Goal: Transaction & Acquisition: Download file/media

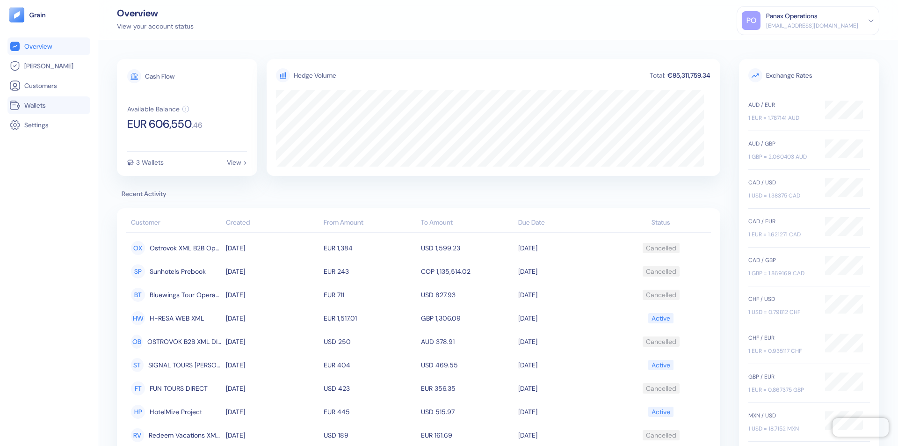
click at [49, 105] on link "Wallets" at bounding box center [48, 105] width 79 height 11
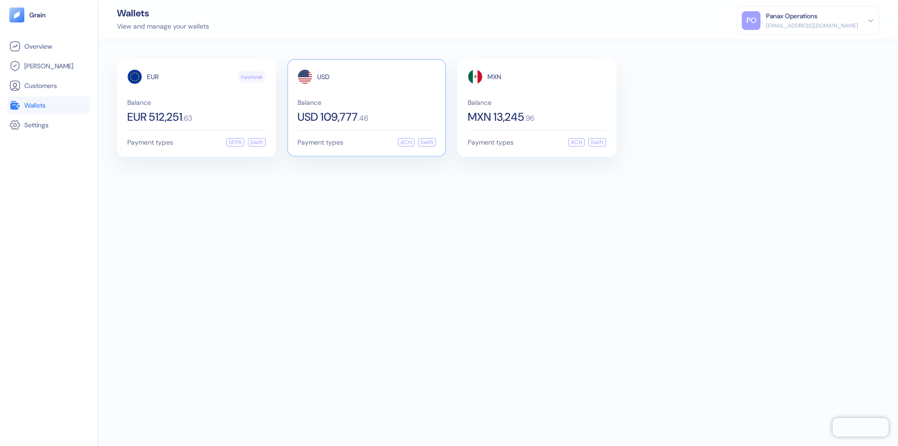
click at [323, 77] on span "USD" at bounding box center [323, 76] width 13 height 7
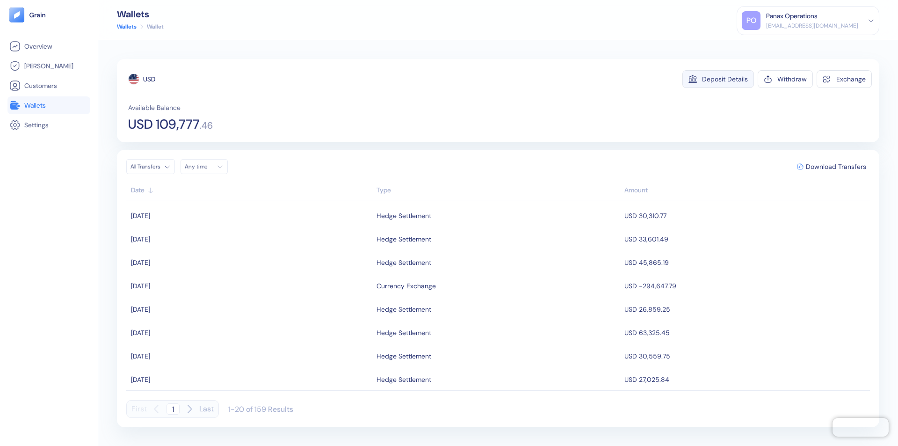
click at [725, 79] on div "Deposit Details" at bounding box center [725, 79] width 46 height 7
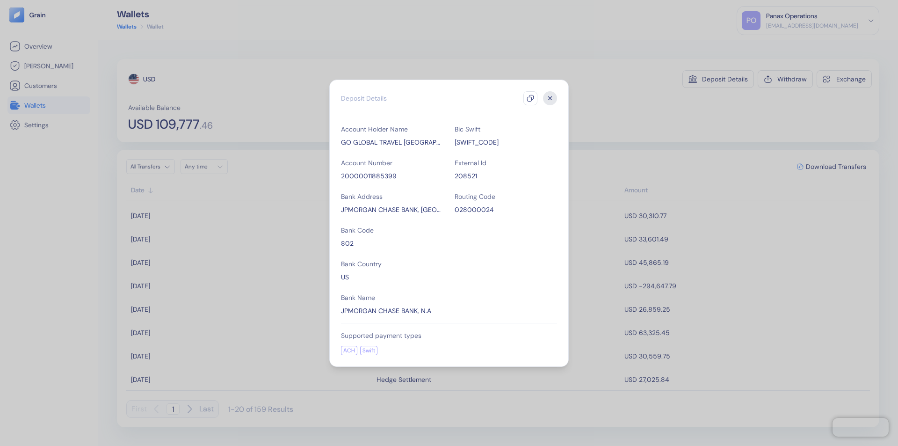
click at [531, 98] on icon "button" at bounding box center [530, 98] width 7 height 7
click at [550, 98] on icon "button" at bounding box center [550, 97] width 3 height 3
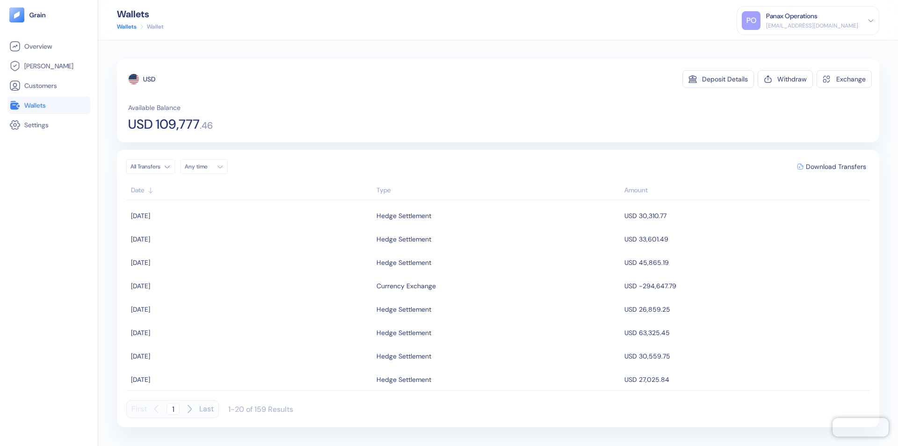
click at [207, 167] on div "Any time" at bounding box center [199, 166] width 28 height 7
click at [262, 215] on button "7" at bounding box center [261, 214] width 11 height 11
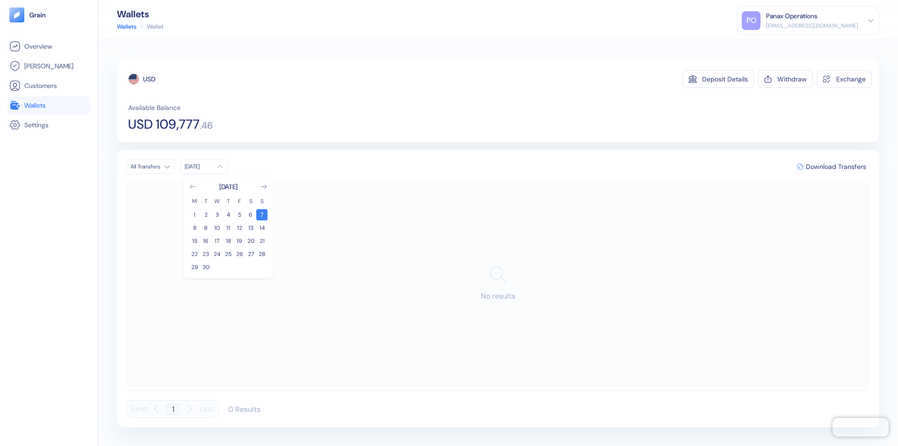
click at [193, 187] on icon "Go to previous month" at bounding box center [192, 187] width 5 height 4
click at [240, 228] on button "8" at bounding box center [239, 227] width 11 height 11
click at [149, 79] on div "USD" at bounding box center [149, 78] width 12 height 9
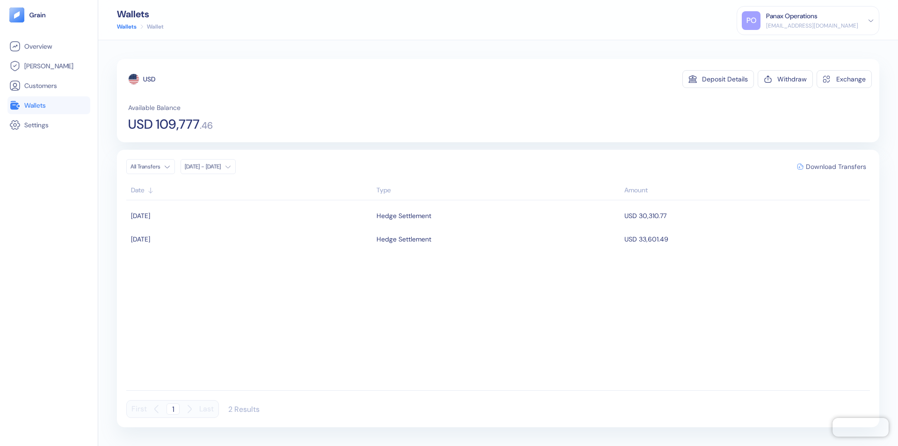
click at [836, 167] on span "Download Transfers" at bounding box center [836, 166] width 60 height 7
click at [49, 105] on link "Wallets" at bounding box center [48, 105] width 79 height 11
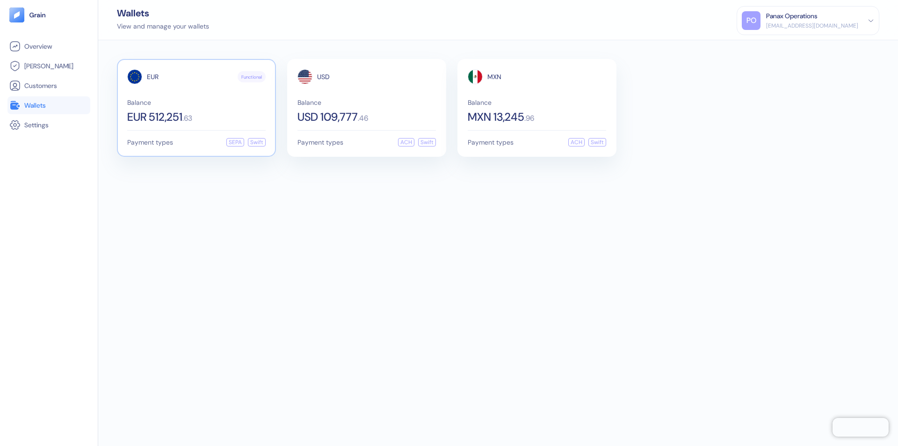
click at [153, 77] on span "EUR" at bounding box center [153, 76] width 12 height 7
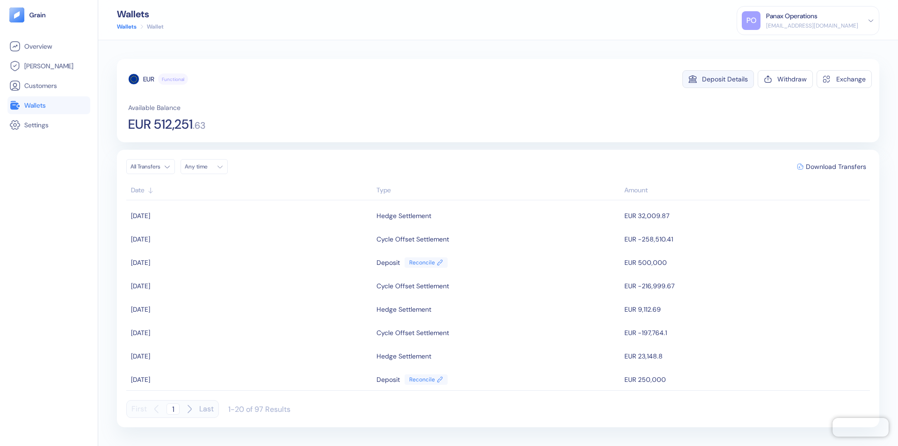
click at [725, 79] on div "Deposit Details" at bounding box center [725, 79] width 46 height 7
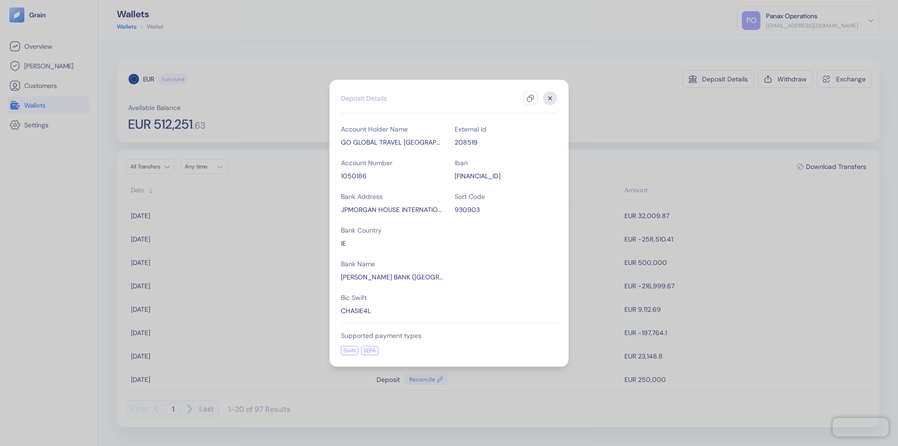
click at [531, 98] on icon "button" at bounding box center [530, 98] width 7 height 7
click at [550, 98] on icon "button" at bounding box center [550, 97] width 3 height 3
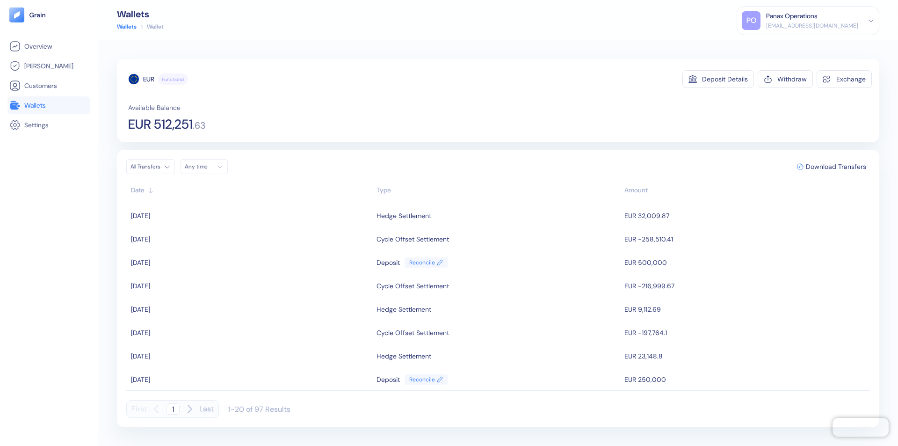
click at [207, 167] on div "Any time" at bounding box center [199, 166] width 28 height 7
click at [262, 215] on button "7" at bounding box center [261, 214] width 11 height 11
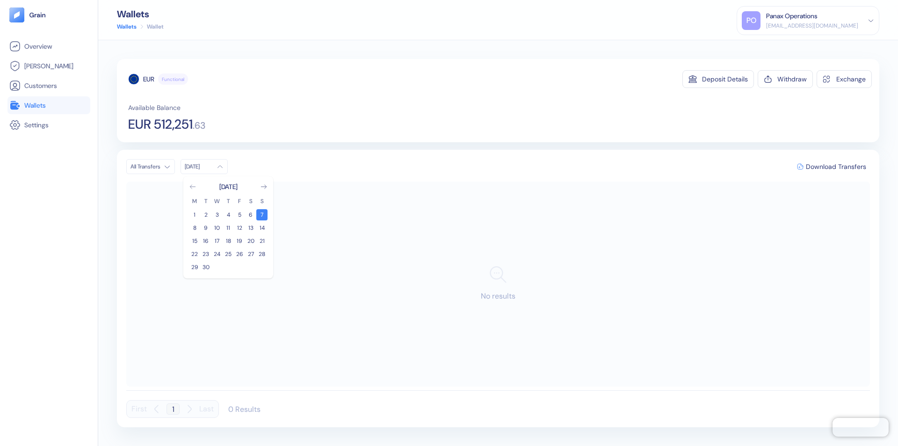
click at [193, 187] on icon "Go to previous month" at bounding box center [192, 187] width 5 height 4
click at [240, 228] on button "8" at bounding box center [239, 227] width 11 height 11
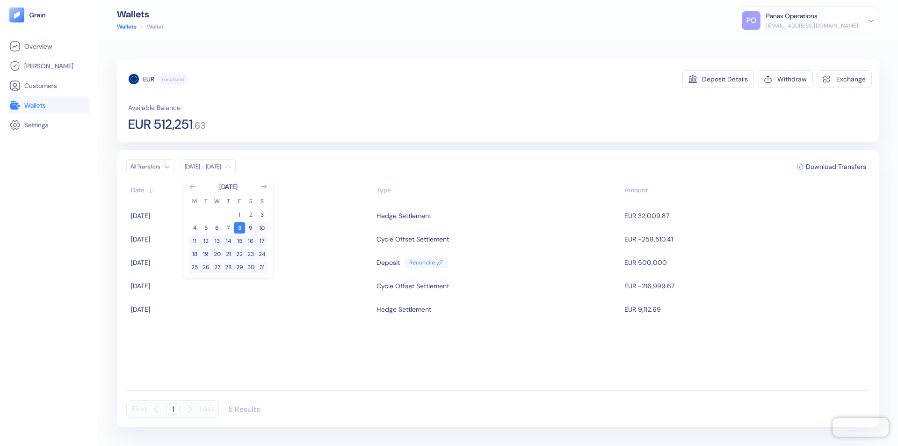
click at [149, 79] on div "EUR" at bounding box center [148, 78] width 11 height 9
click at [836, 167] on span "Download Transfers" at bounding box center [836, 166] width 60 height 7
click at [49, 105] on link "Wallets" at bounding box center [48, 105] width 79 height 11
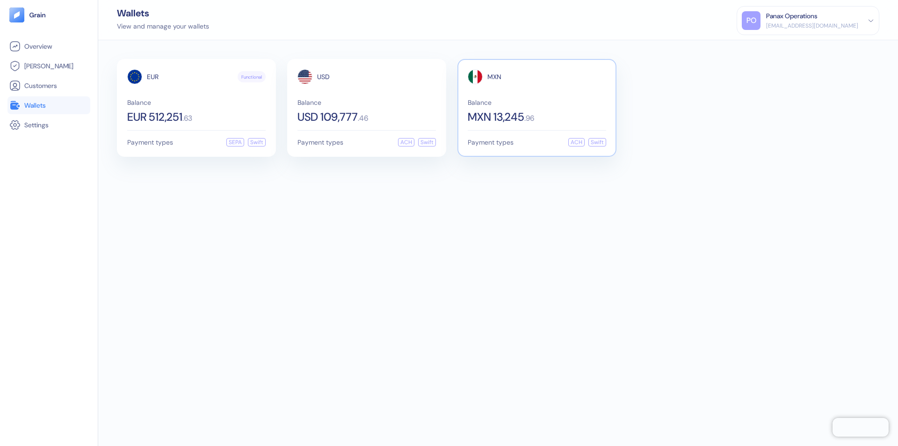
click at [495, 77] on span "MXN" at bounding box center [495, 76] width 14 height 7
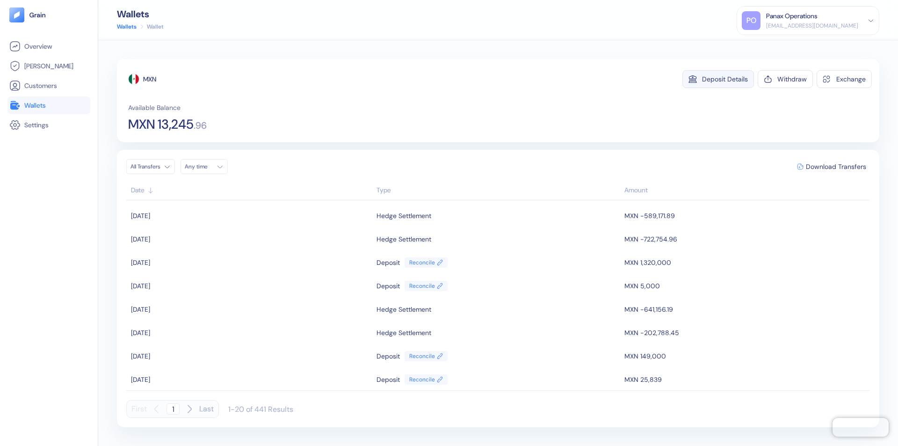
click at [725, 79] on div "Deposit Details" at bounding box center [725, 79] width 46 height 7
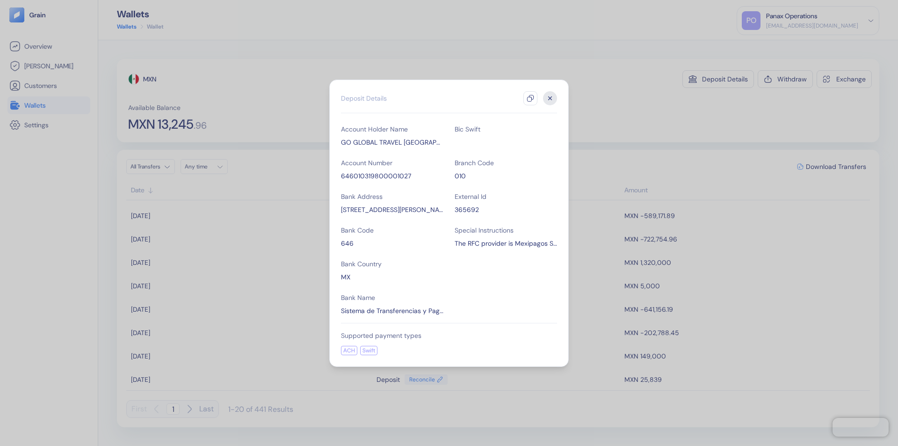
click at [531, 98] on icon "button" at bounding box center [530, 98] width 7 height 7
click at [550, 98] on icon "button" at bounding box center [550, 97] width 3 height 3
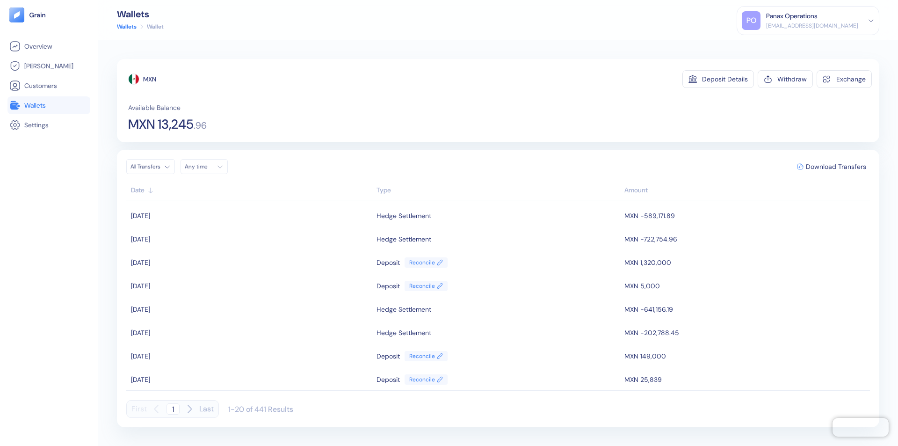
click at [207, 167] on div "Any time" at bounding box center [199, 166] width 28 height 7
click at [262, 215] on button "7" at bounding box center [261, 214] width 11 height 11
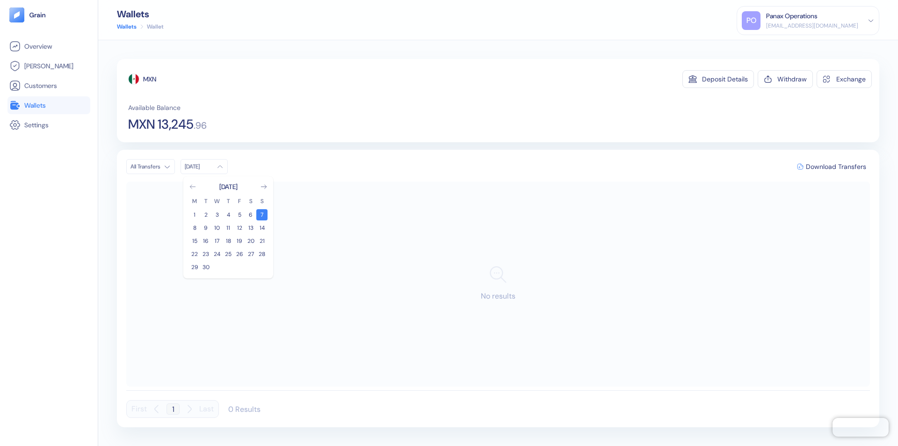
click at [193, 187] on icon "Go to previous month" at bounding box center [192, 187] width 5 height 4
click at [240, 228] on button "8" at bounding box center [239, 227] width 11 height 11
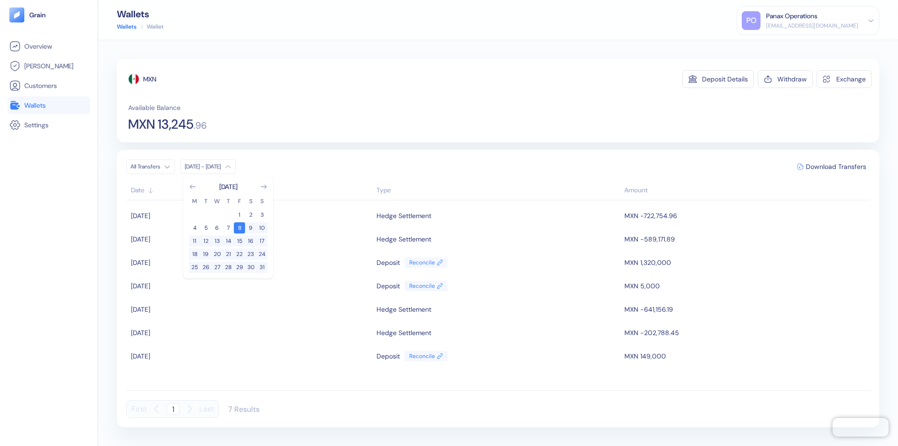
click at [150, 79] on div "MXN" at bounding box center [149, 78] width 13 height 9
click at [836, 167] on span "Download Transfers" at bounding box center [836, 166] width 60 height 7
click at [818, 21] on div "Panax Operations" at bounding box center [791, 16] width 51 height 10
click at [780, 46] on div "Sign Out" at bounding box center [767, 47] width 26 height 10
